Goal: Complete application form

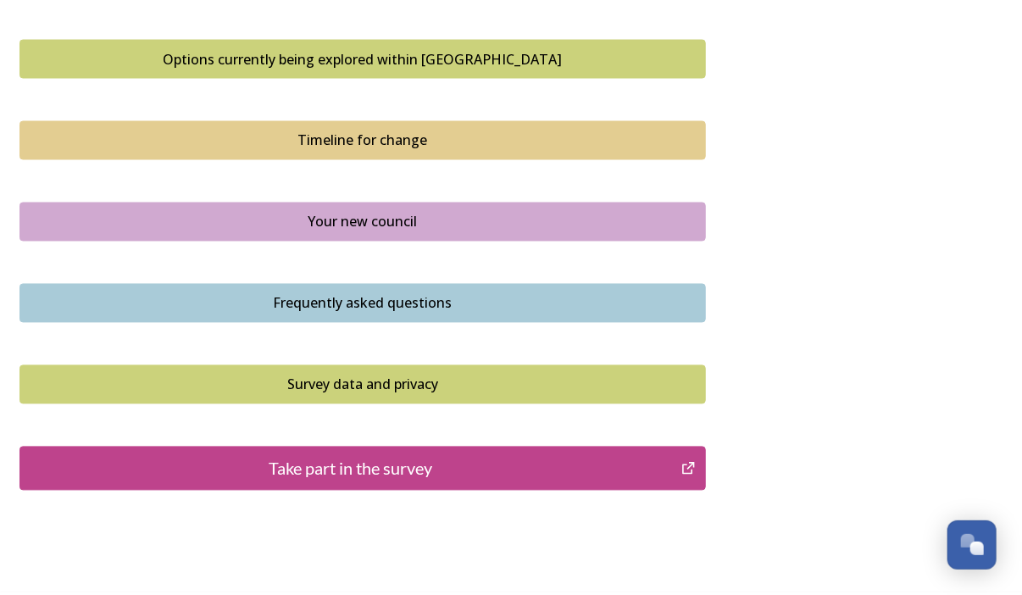
scroll to position [1225, 0]
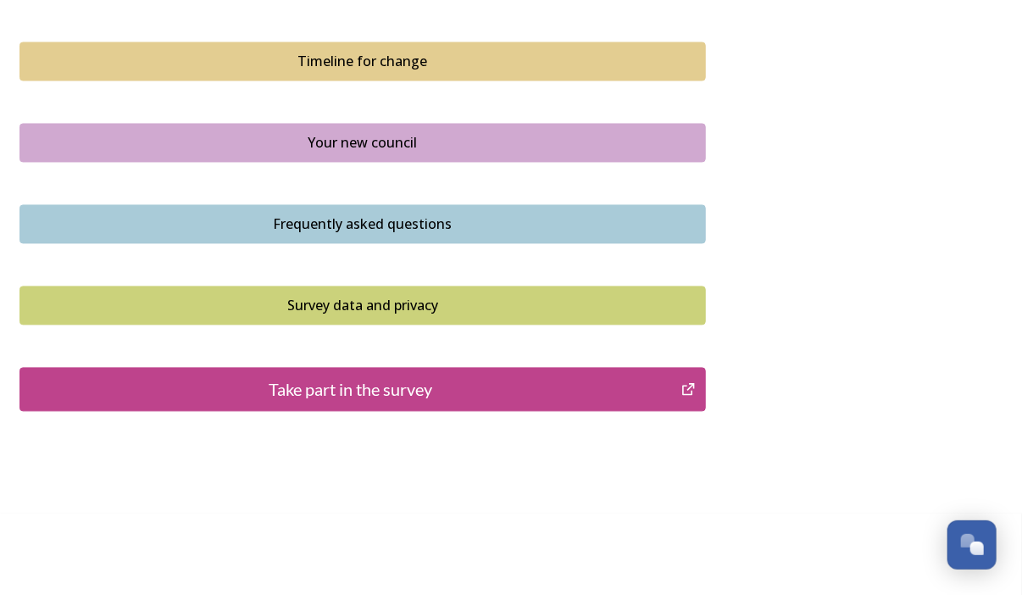
click at [374, 391] on div "Take part in the survey" at bounding box center [350, 389] width 643 height 25
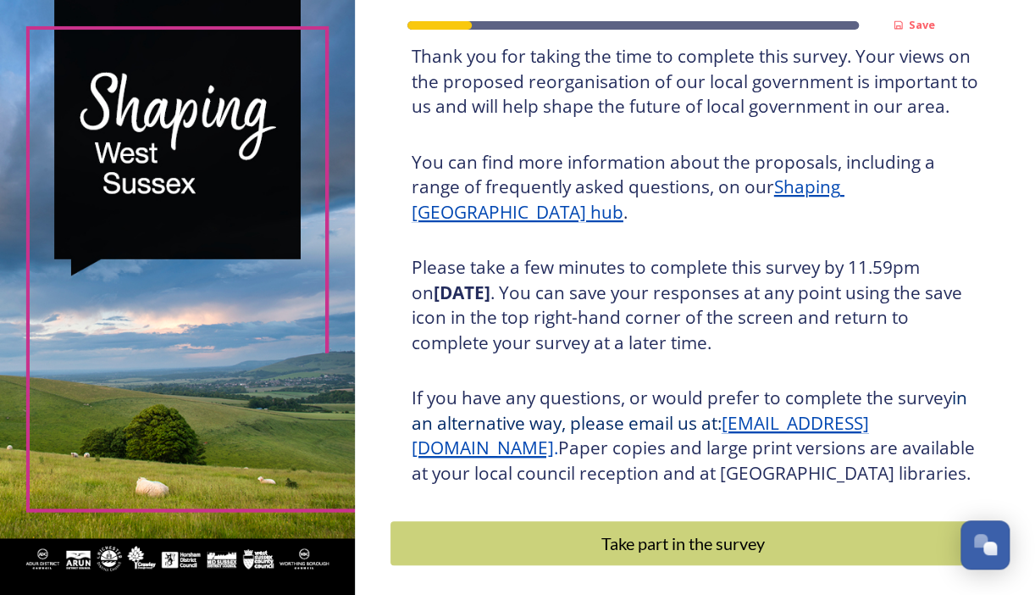
scroll to position [243, 0]
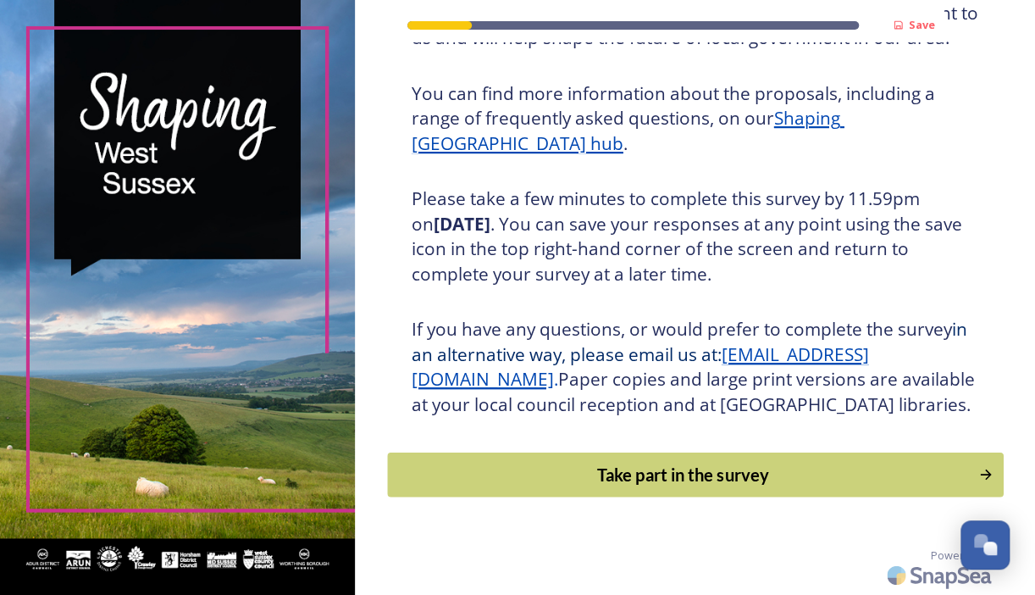
click at [585, 483] on div "Take part in the survey" at bounding box center [682, 474] width 573 height 25
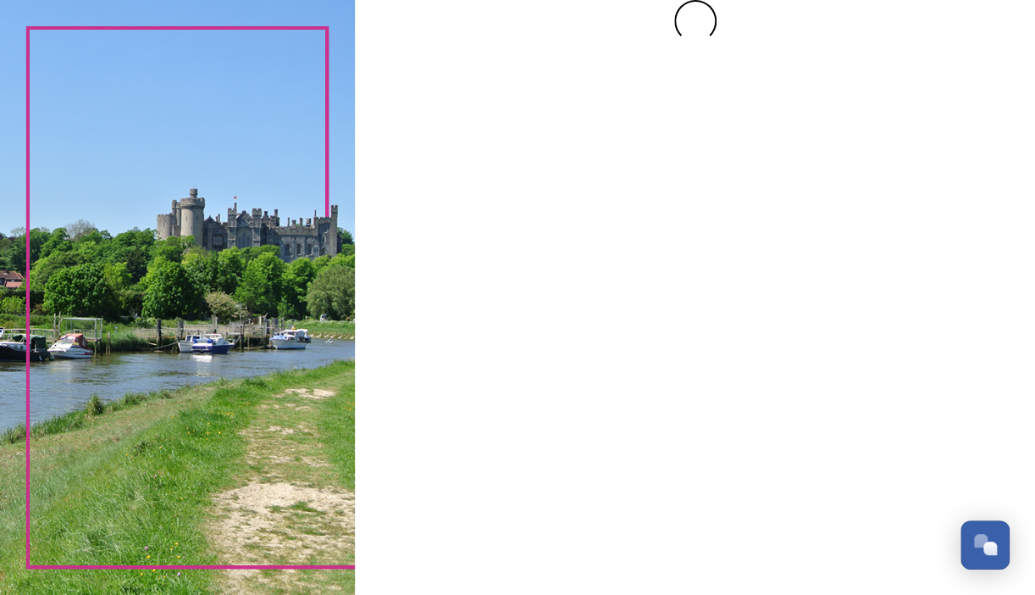
scroll to position [0, 0]
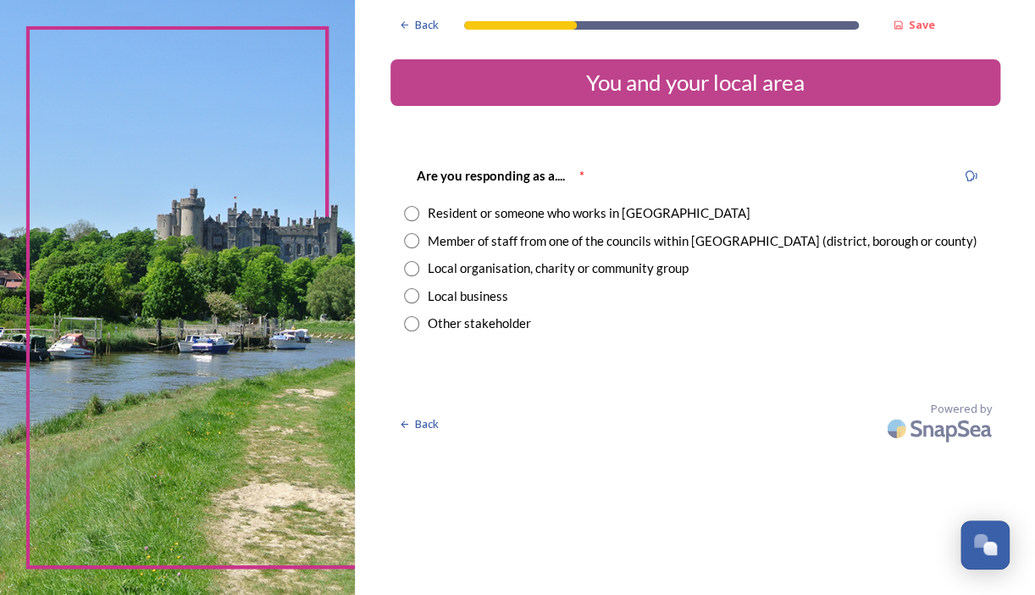
click at [413, 212] on input "radio" at bounding box center [411, 213] width 15 height 15
radio input "true"
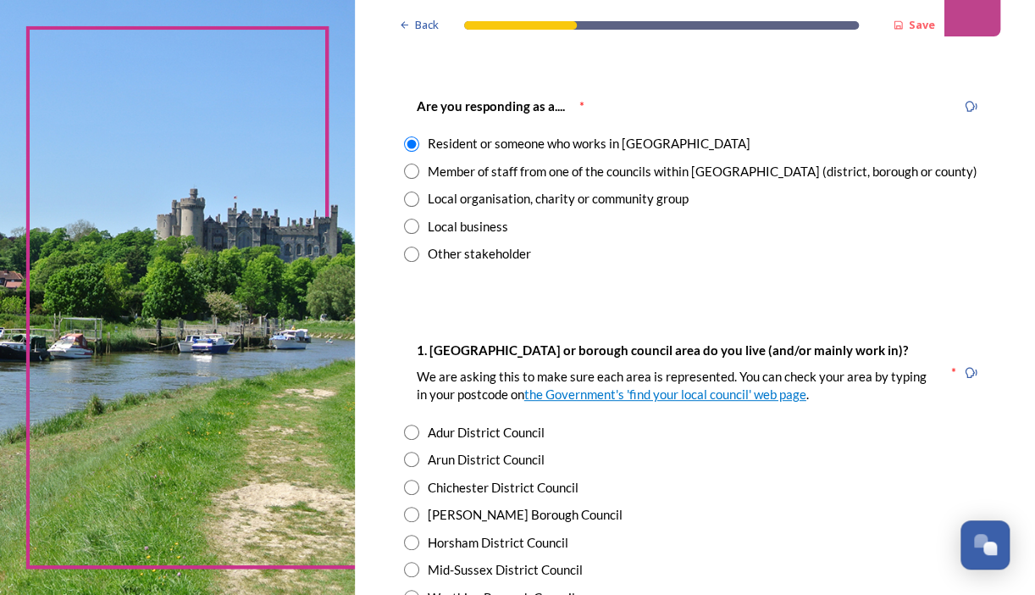
scroll to position [169, 0]
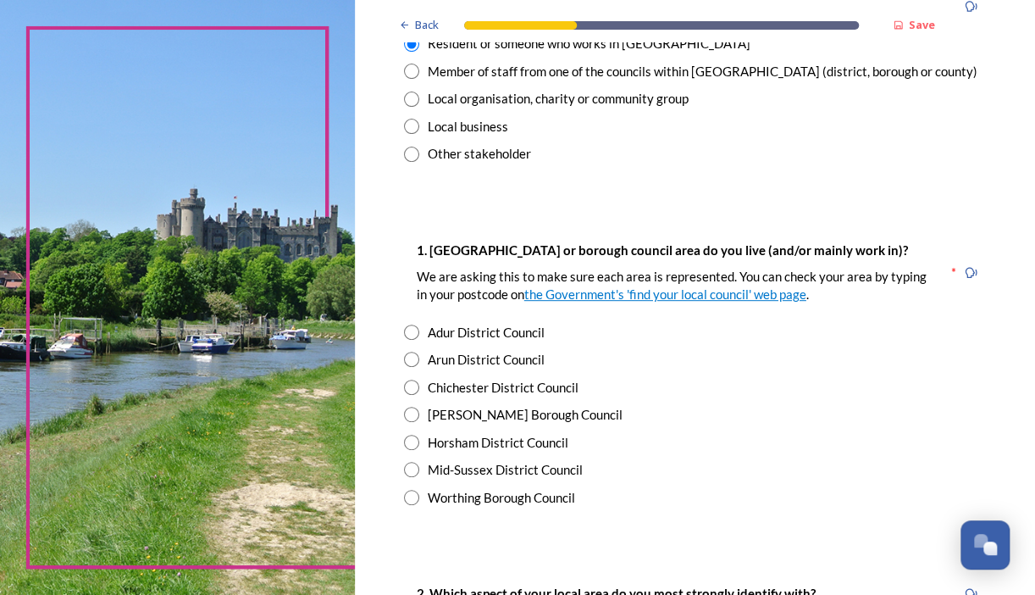
click at [468, 412] on div "[PERSON_NAME] Borough Council" at bounding box center [525, 414] width 195 height 19
radio input "true"
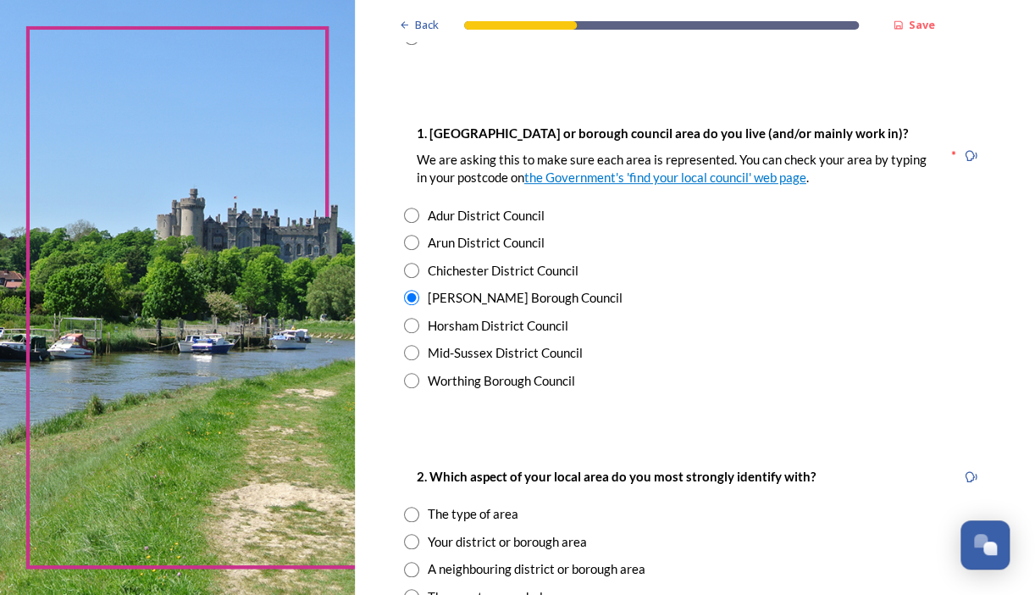
scroll to position [424, 0]
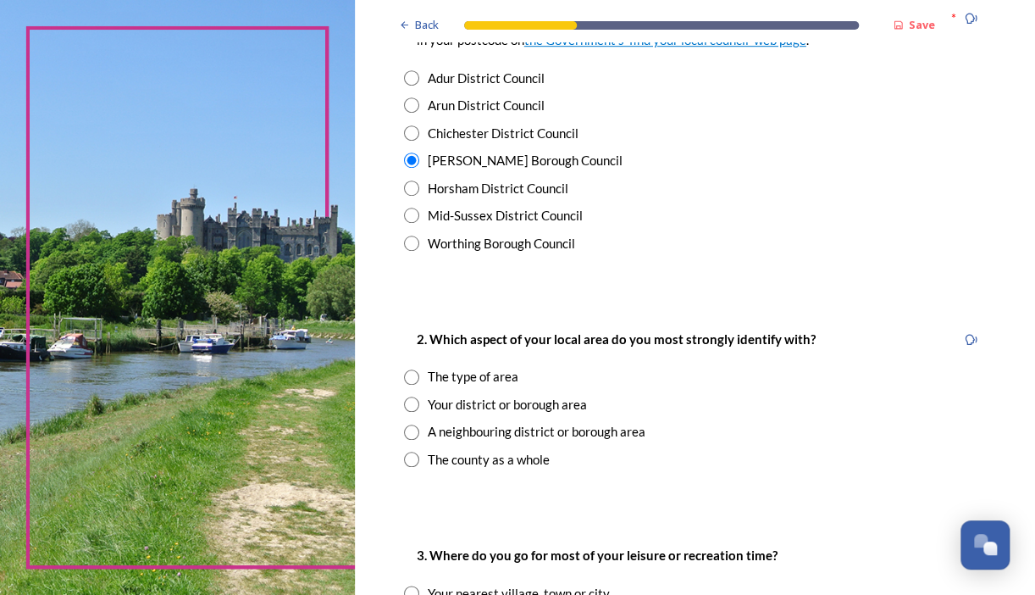
click at [408, 402] on input "radio" at bounding box center [411, 403] width 15 height 15
radio input "true"
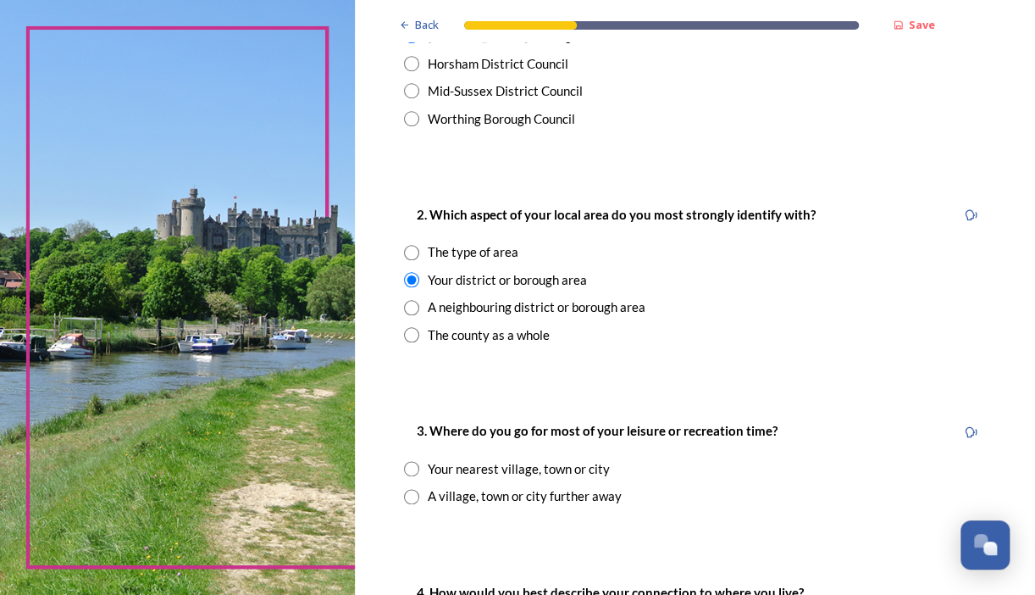
scroll to position [762, 0]
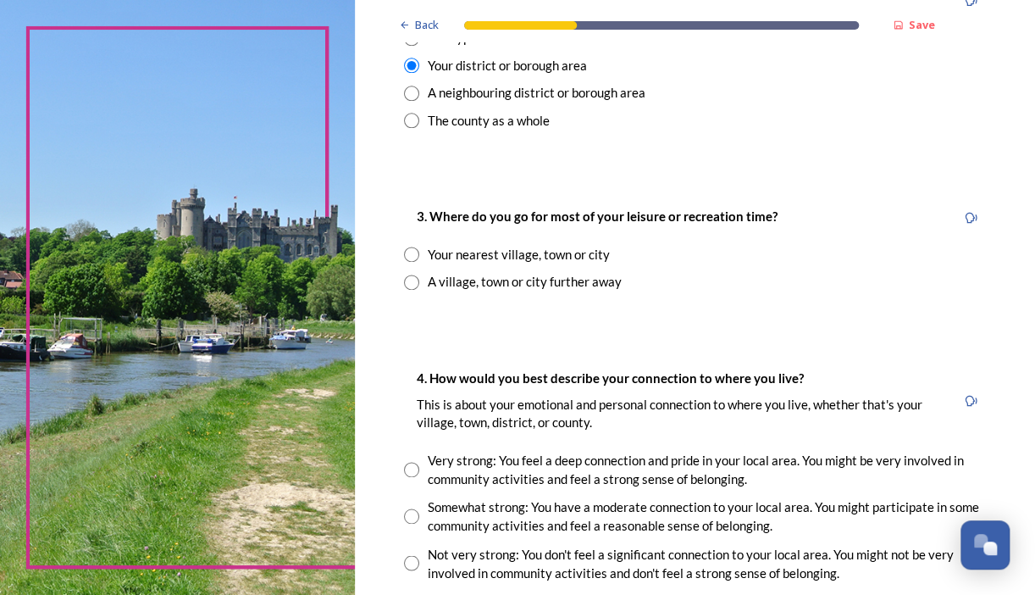
click at [409, 253] on input "radio" at bounding box center [411, 254] width 15 height 15
radio input "true"
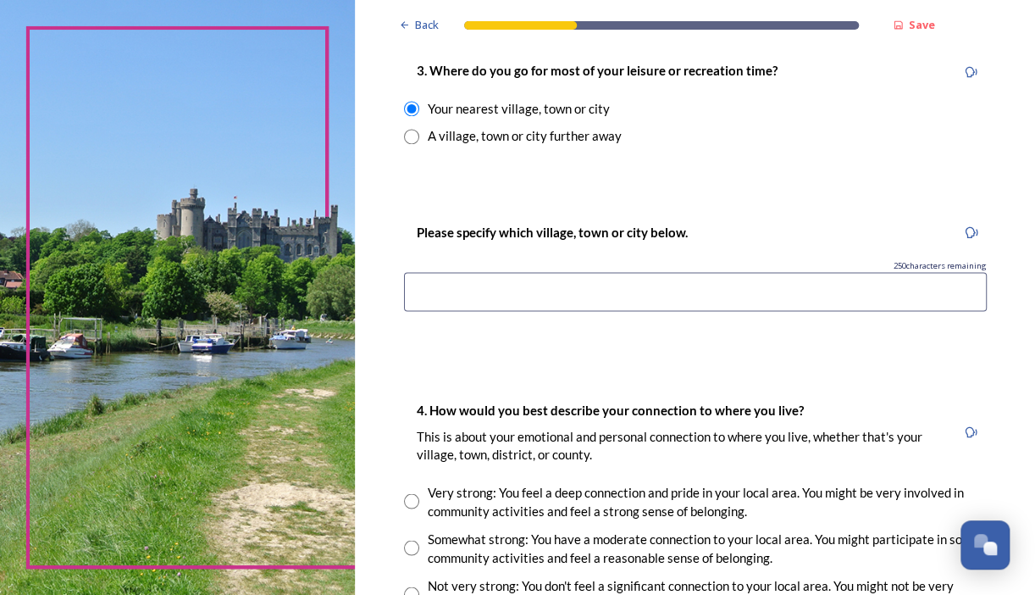
scroll to position [932, 0]
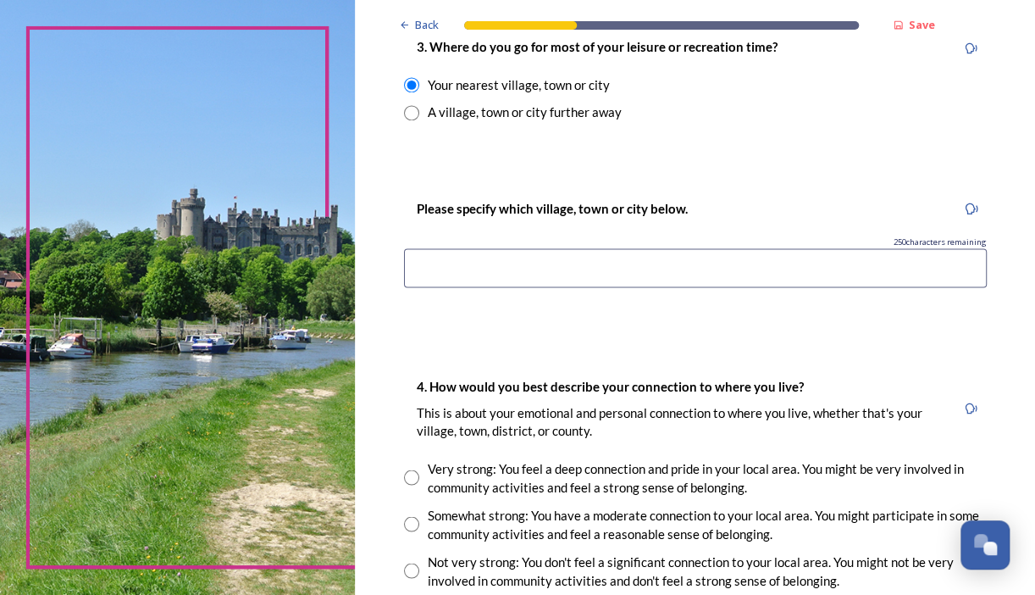
click at [607, 269] on input at bounding box center [695, 267] width 583 height 39
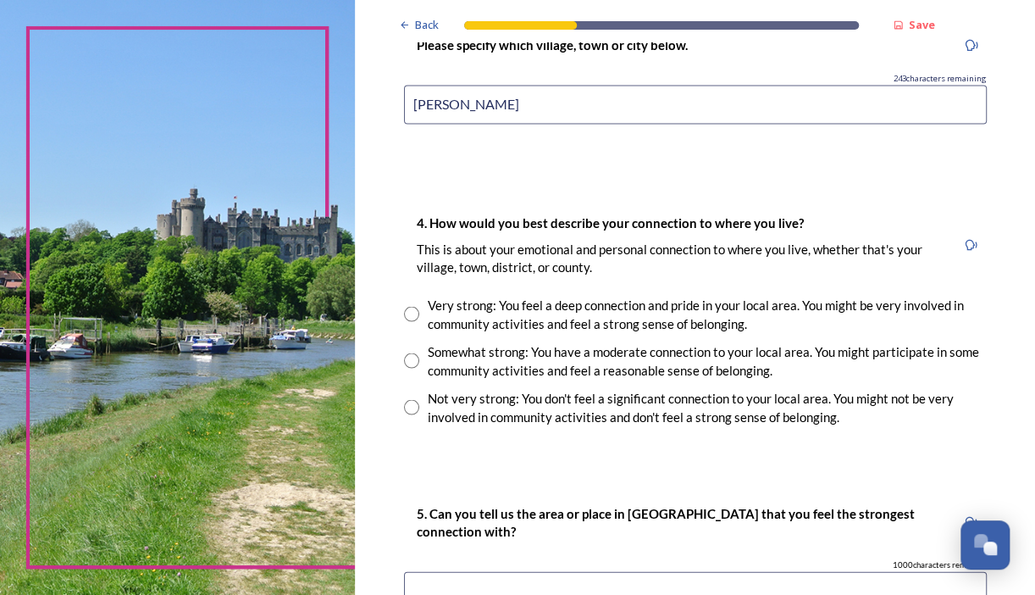
scroll to position [1186, 0]
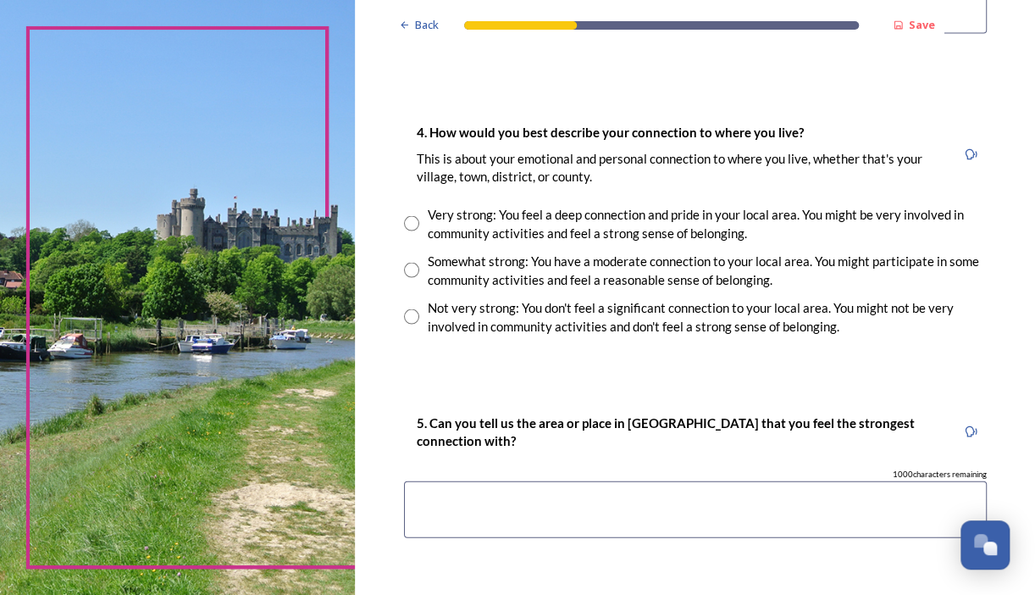
type input "crawley"
click at [425, 324] on div "Not very strong: You don't feel a significant connection to your local area. Yo…" at bounding box center [695, 316] width 583 height 38
radio input "true"
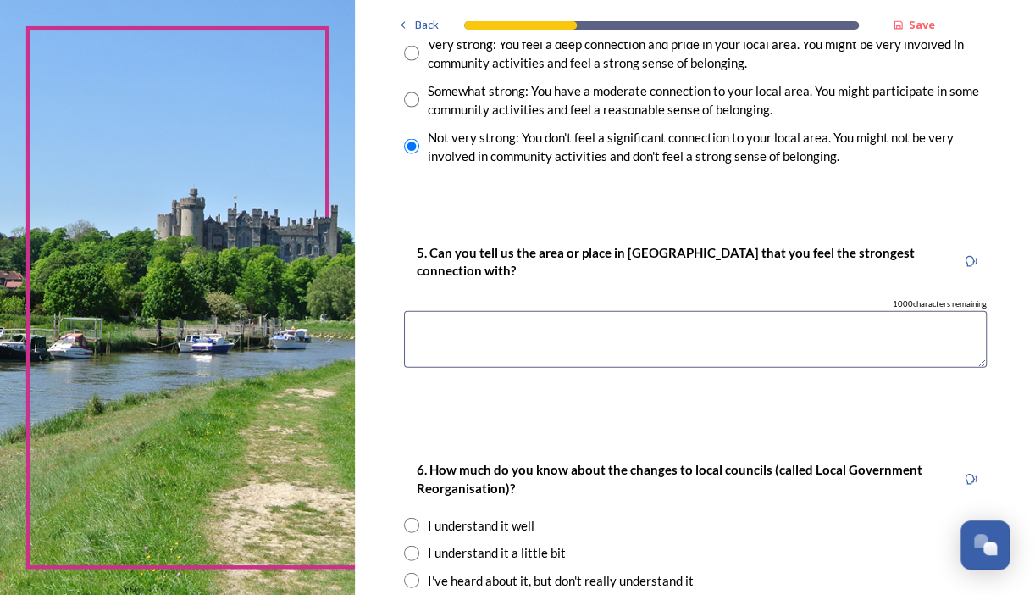
scroll to position [1525, 0]
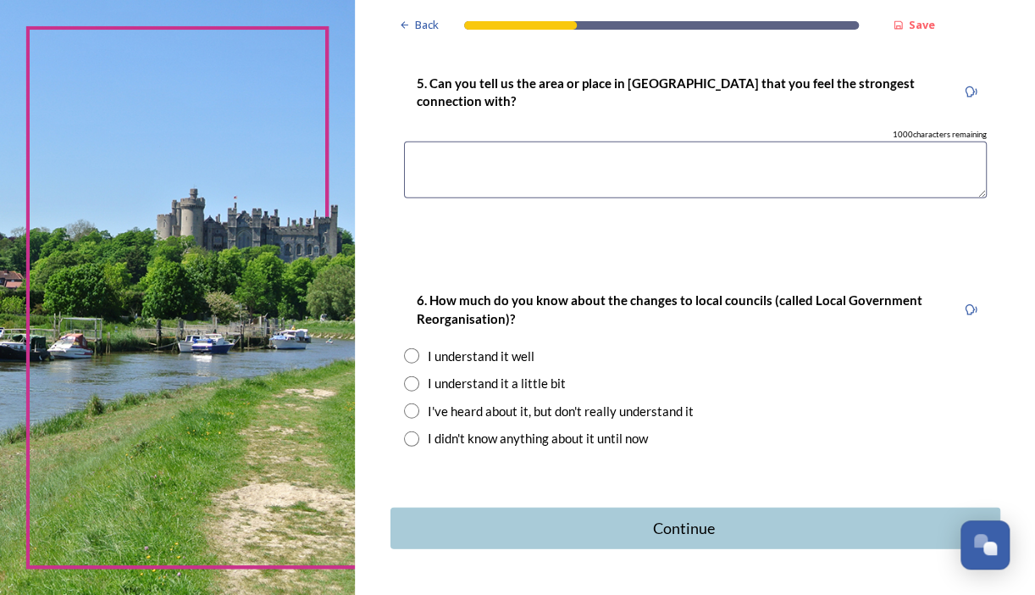
click at [400, 411] on div "6. How much do you know about the changes to local councils (called Local Gover…" at bounding box center [696, 369] width 610 height 192
click at [411, 411] on input "radio" at bounding box center [411, 410] width 15 height 15
radio input "true"
click at [408, 380] on input "radio" at bounding box center [411, 383] width 15 height 15
radio input "true"
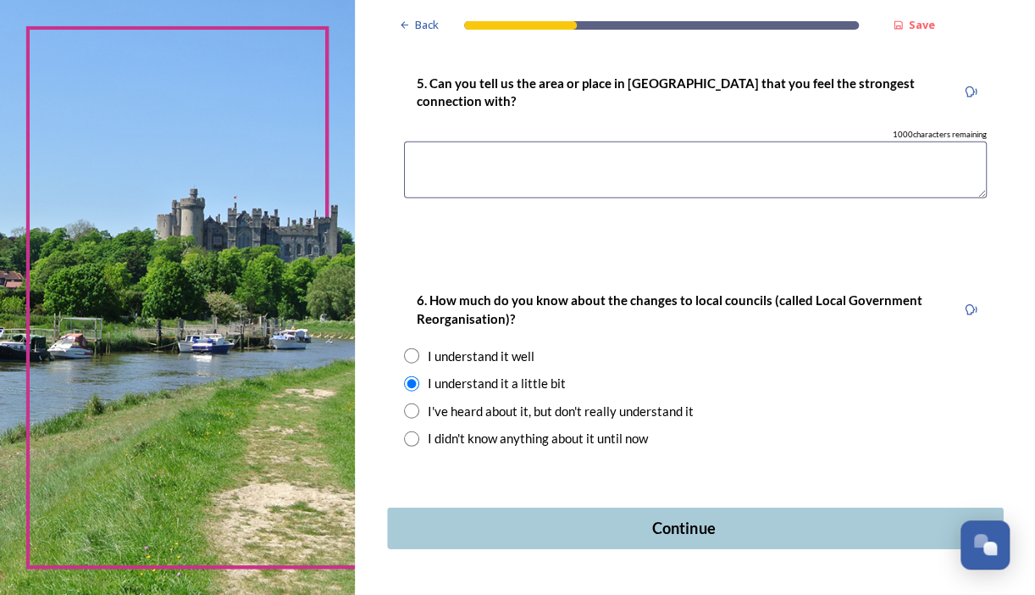
click at [709, 528] on div "Continue" at bounding box center [682, 528] width 573 height 23
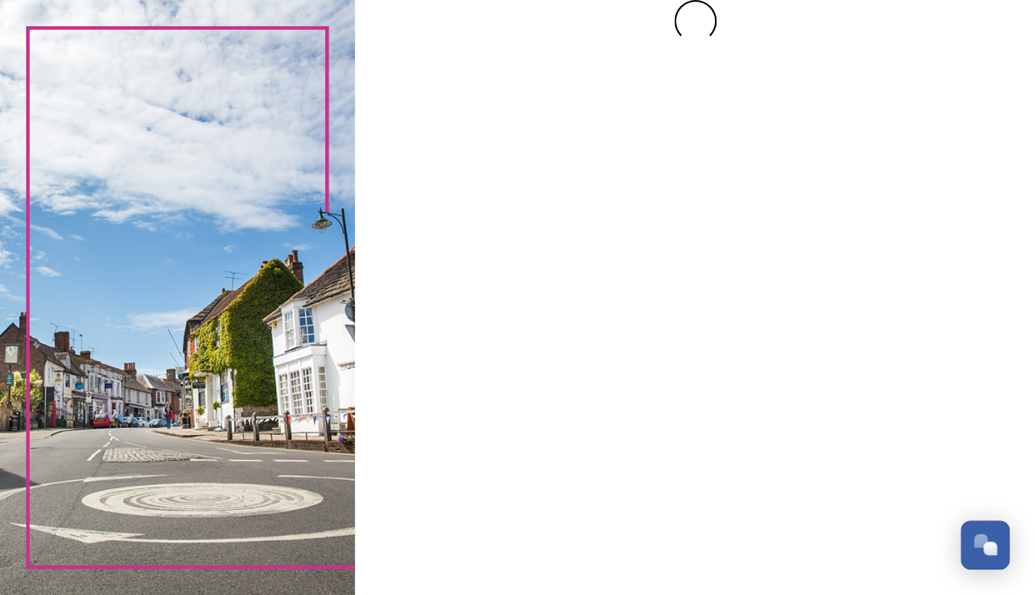
scroll to position [0, 0]
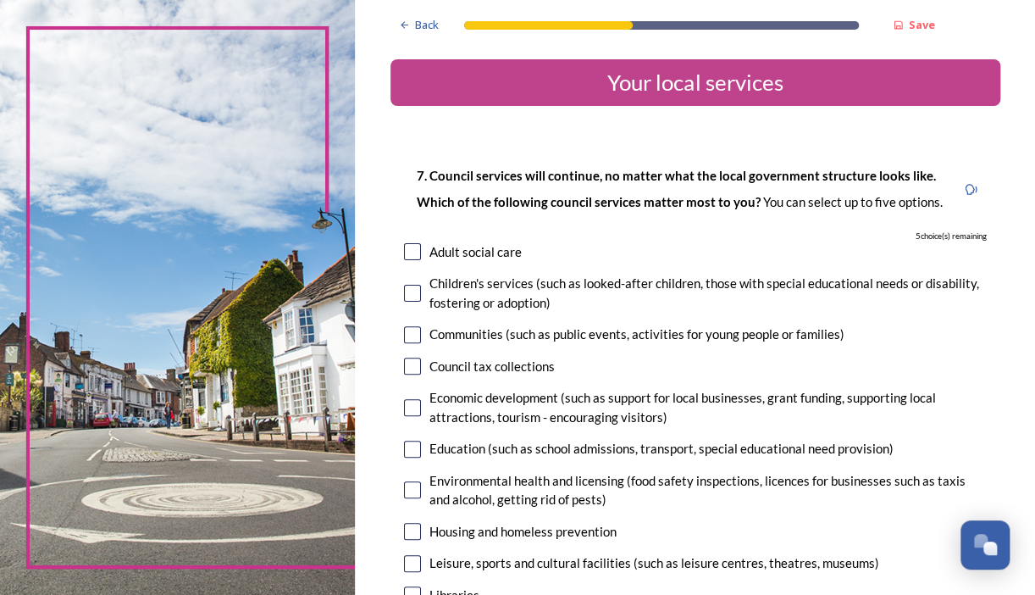
click at [408, 260] on input "checkbox" at bounding box center [412, 251] width 17 height 17
checkbox input "true"
click at [414, 302] on input "checkbox" at bounding box center [412, 293] width 17 height 17
checkbox input "true"
click at [413, 343] on input "checkbox" at bounding box center [412, 334] width 17 height 17
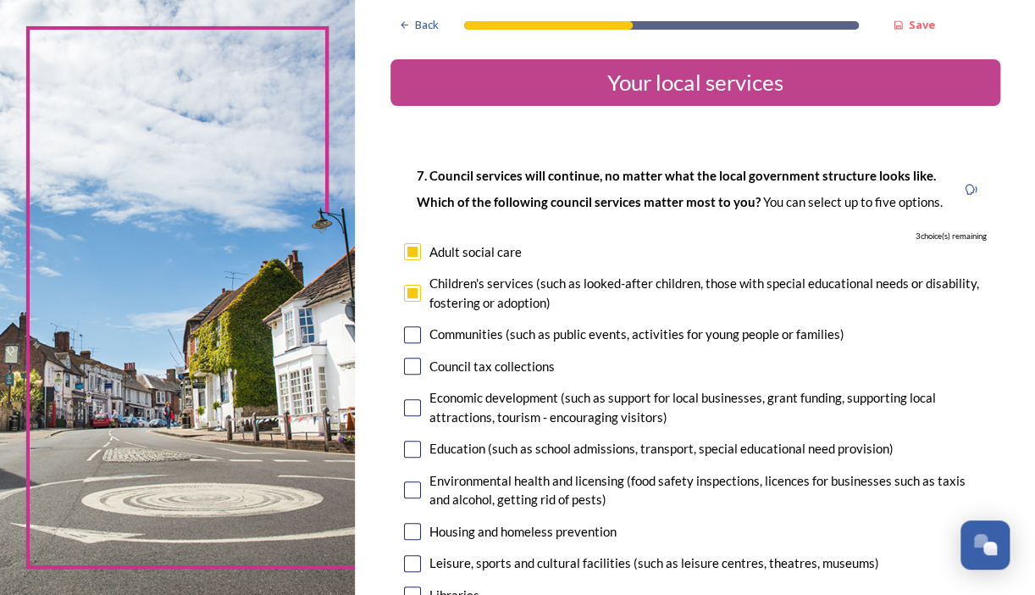
checkbox input "true"
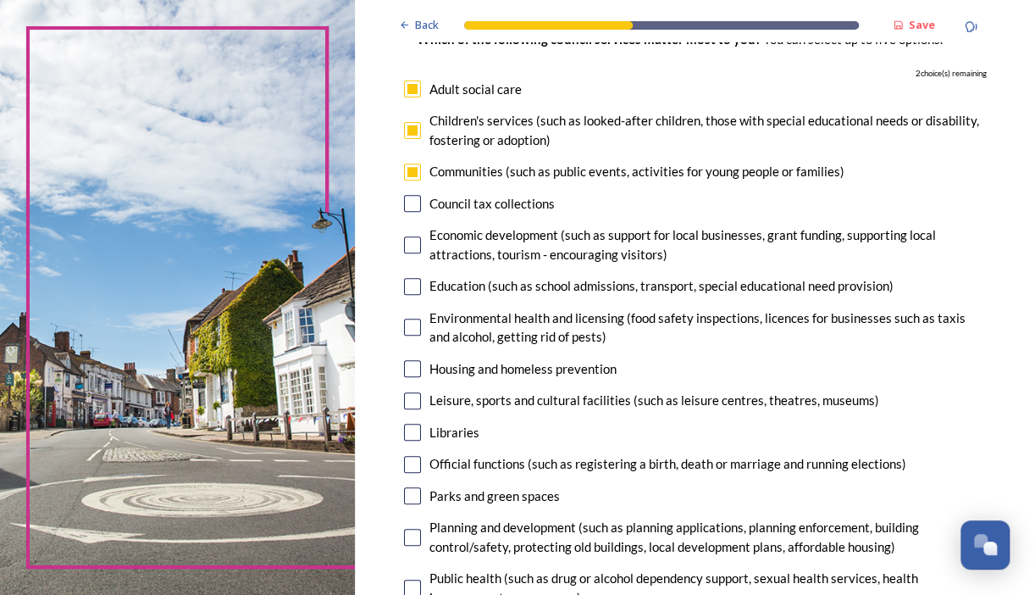
scroll to position [169, 0]
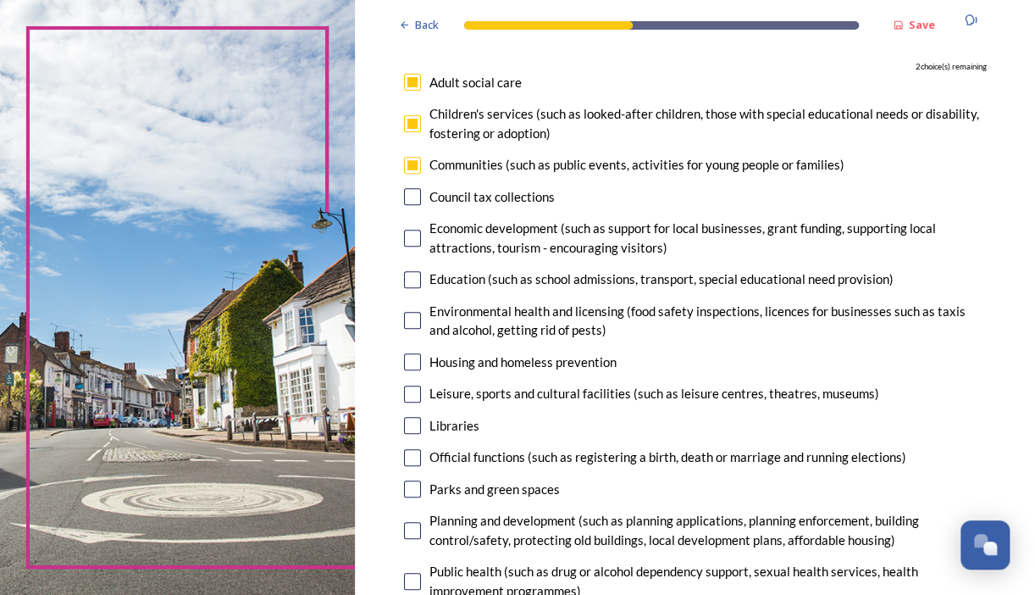
click at [410, 205] on input "checkbox" at bounding box center [412, 196] width 17 height 17
checkbox input "true"
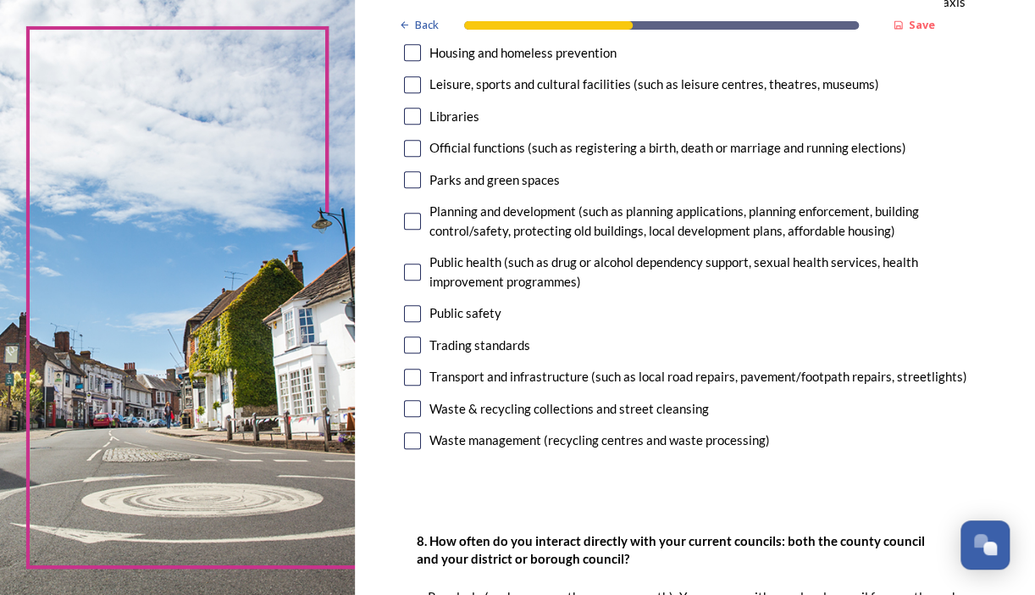
scroll to position [508, 0]
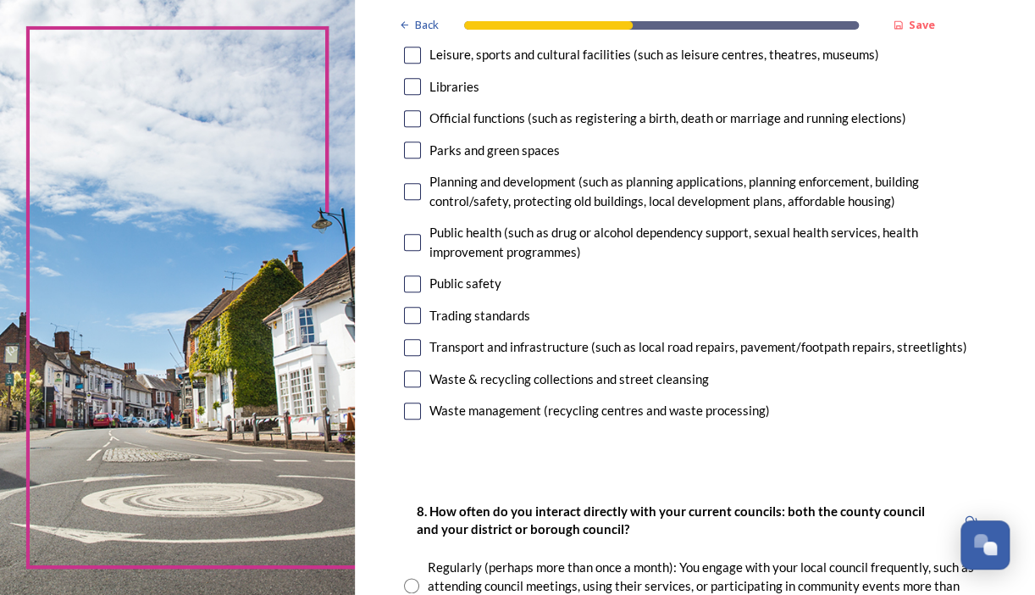
click at [410, 292] on input "checkbox" at bounding box center [412, 283] width 17 height 17
checkbox input "true"
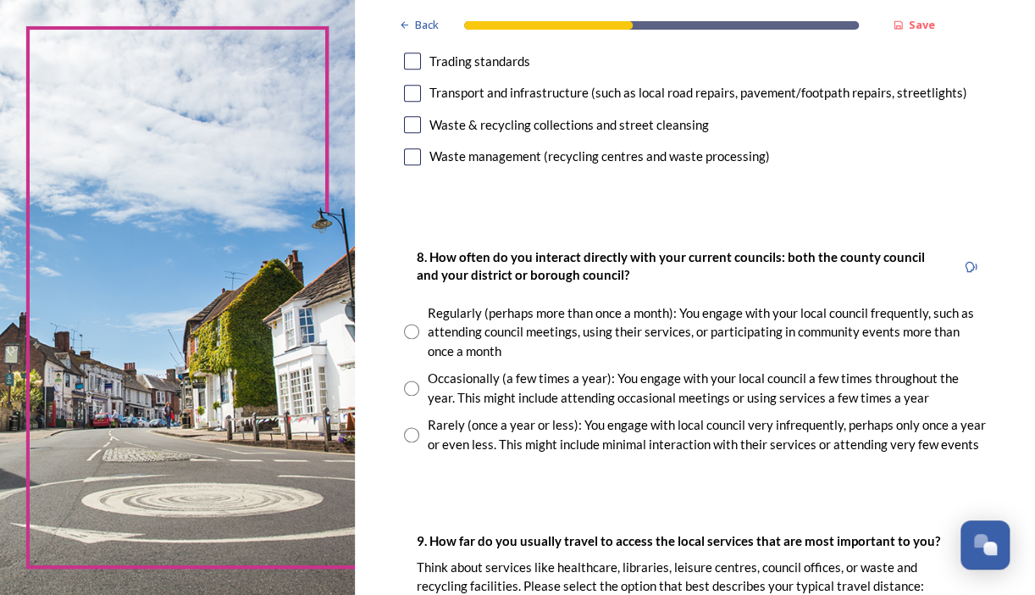
click at [414, 442] on input "radio" at bounding box center [411, 434] width 15 height 15
radio input "true"
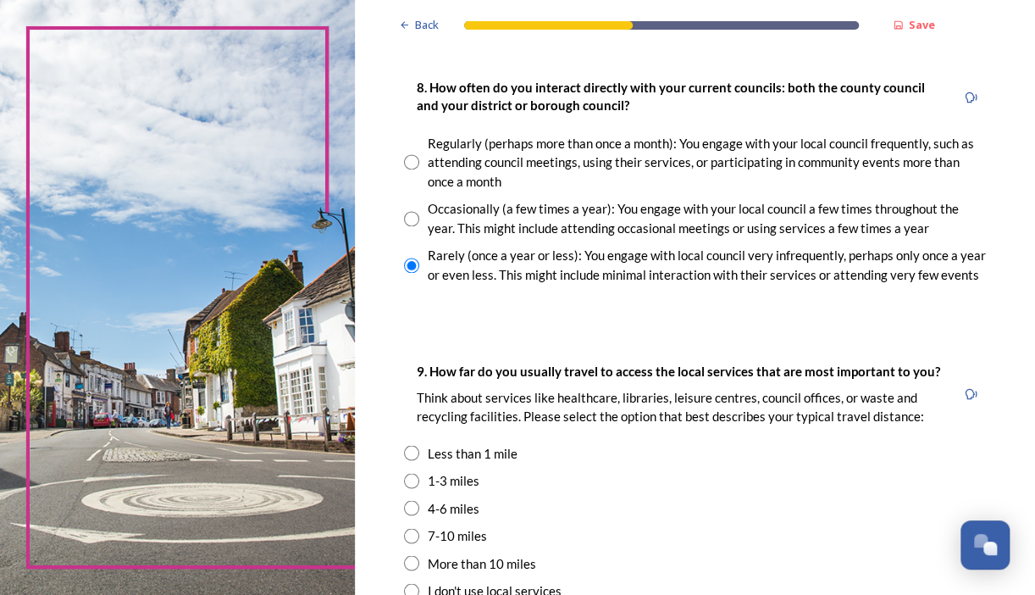
scroll to position [1101, 0]
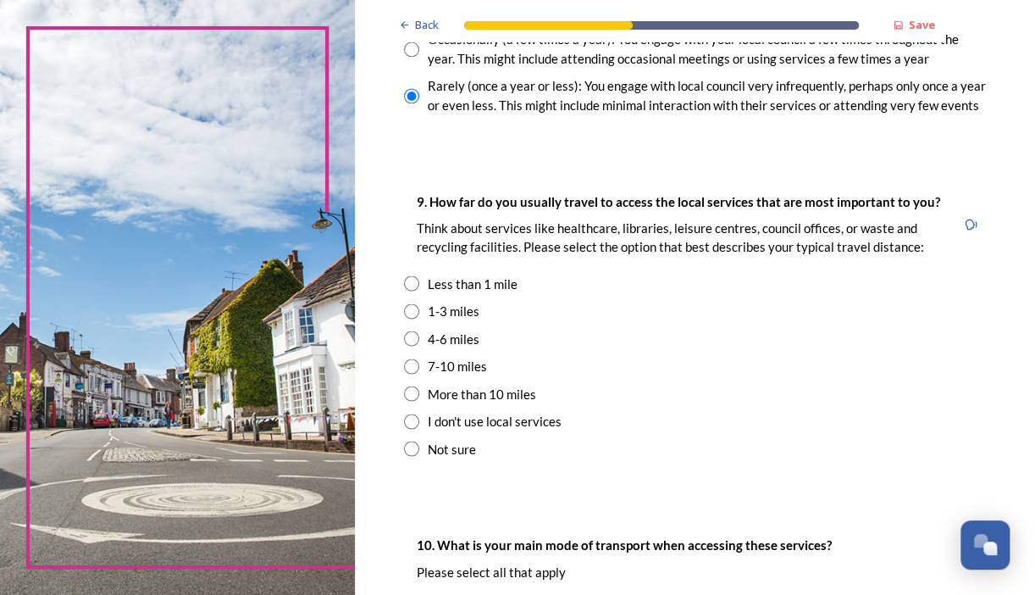
click at [413, 319] on input "radio" at bounding box center [411, 310] width 15 height 15
radio input "true"
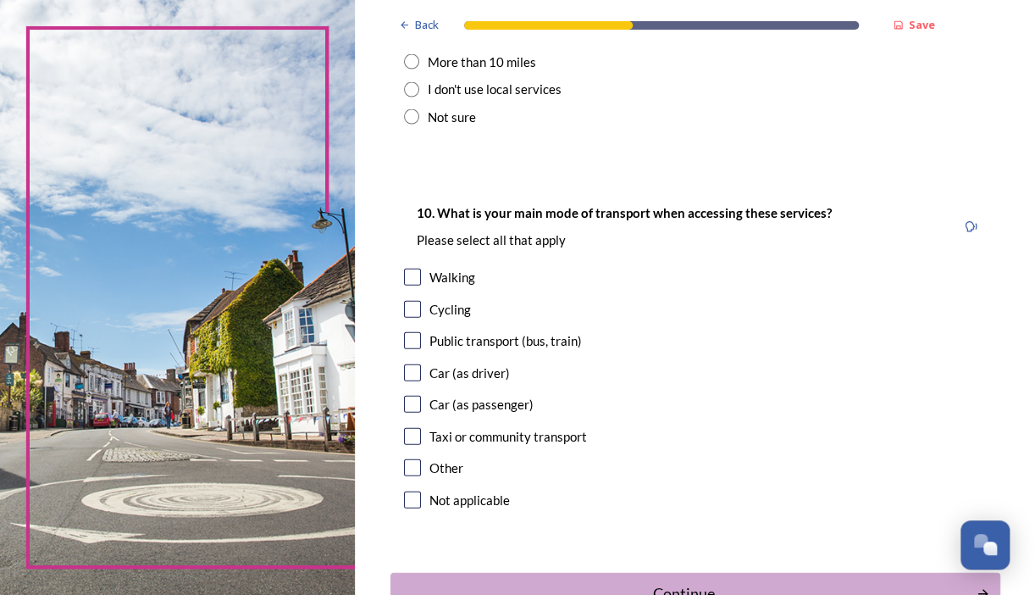
scroll to position [1440, 0]
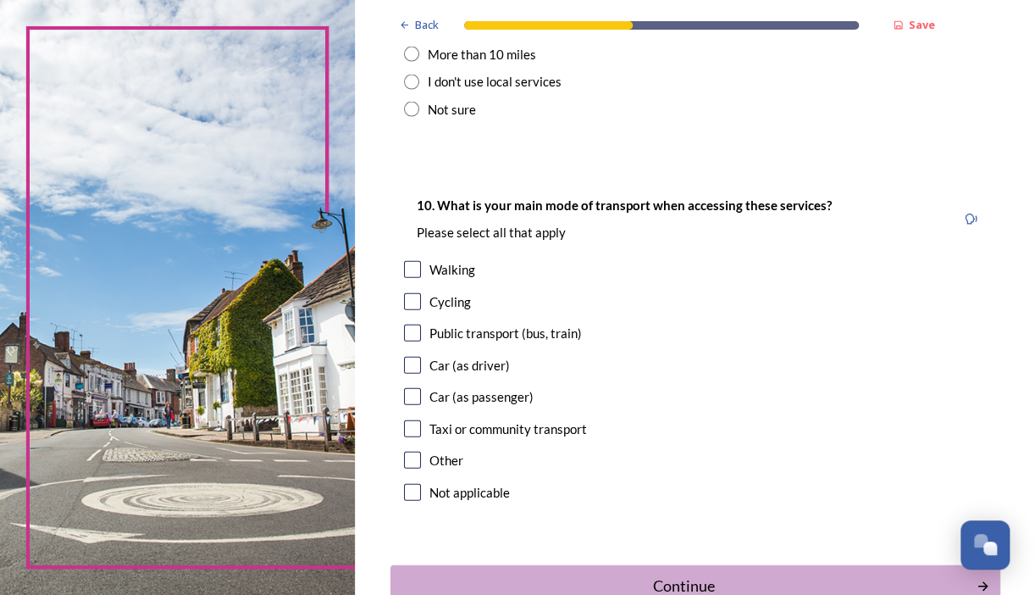
click at [410, 374] on input "checkbox" at bounding box center [412, 365] width 17 height 17
checkbox input "true"
click at [409, 341] on input "checkbox" at bounding box center [412, 332] width 17 height 17
checkbox input "true"
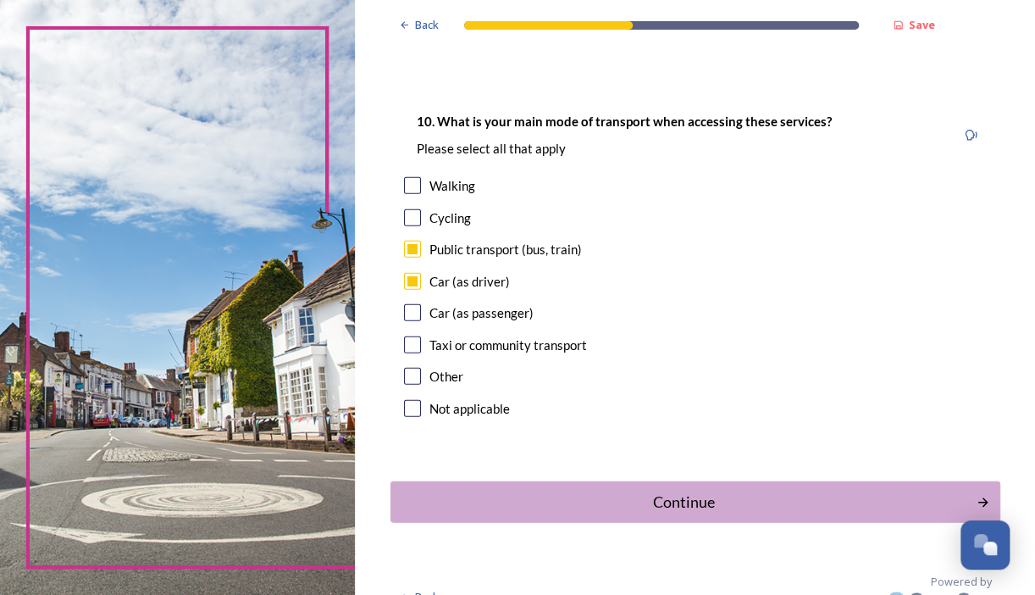
scroll to position [1586, 0]
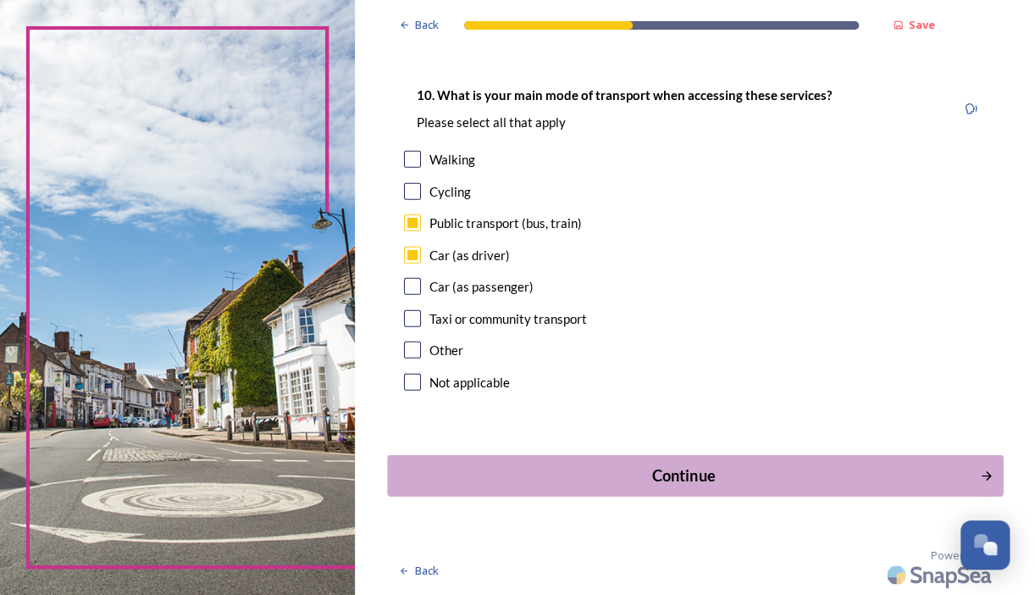
click at [718, 483] on div "Continue" at bounding box center [682, 475] width 573 height 23
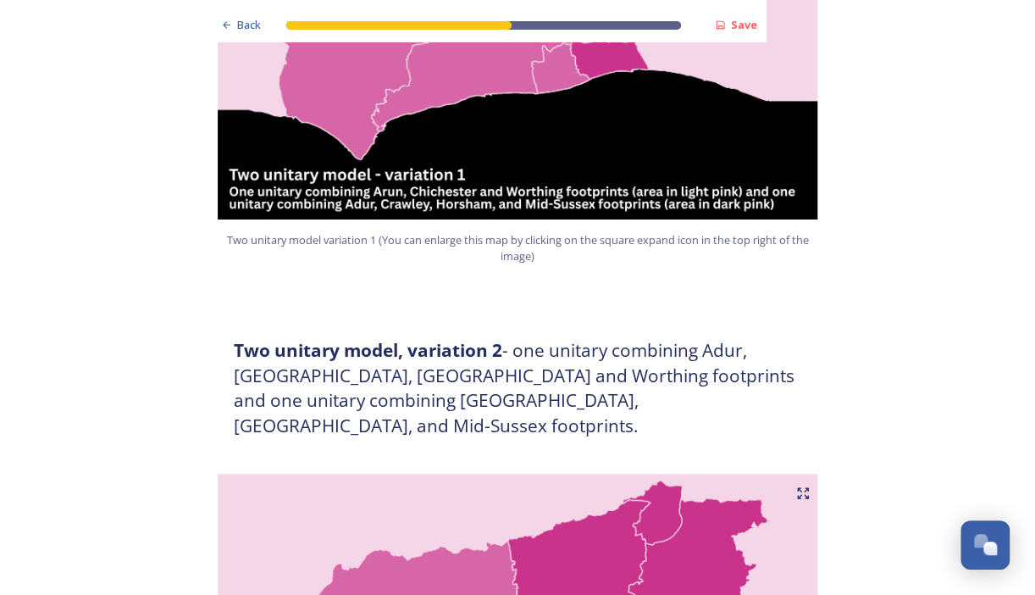
scroll to position [1694, 0]
